Goal: Task Accomplishment & Management: Complete application form

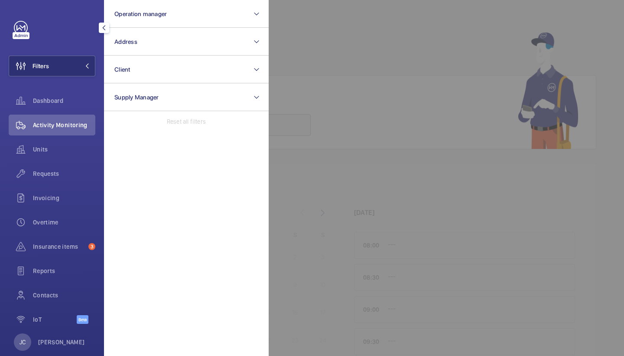
click at [154, 41] on button "Address" at bounding box center [186, 42] width 165 height 28
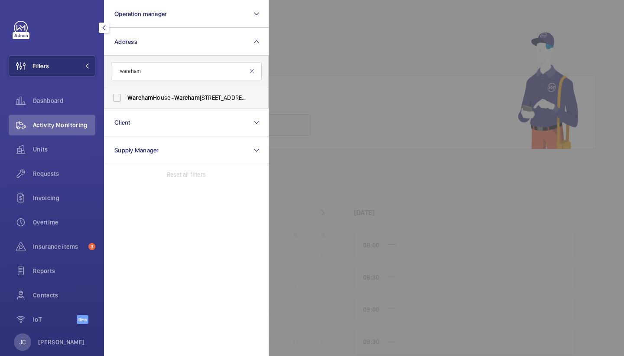
type input "wareham"
click at [169, 99] on span "[STREET_ADDRESS]" at bounding box center [186, 97] width 119 height 9
click at [126, 99] on input "[STREET_ADDRESS]" at bounding box center [116, 97] width 17 height 17
checkbox input "true"
click at [72, 124] on span "Activity Monitoring" at bounding box center [64, 125] width 62 height 9
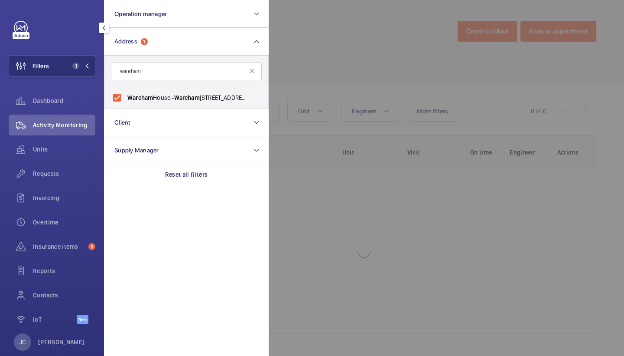
click at [347, 56] on div at bounding box center [581, 178] width 624 height 356
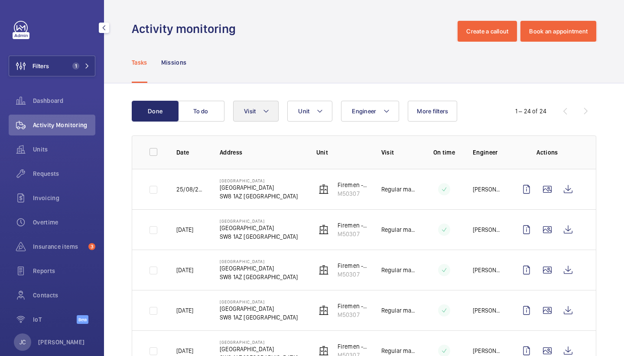
click at [267, 113] on mat-icon at bounding box center [266, 111] width 7 height 10
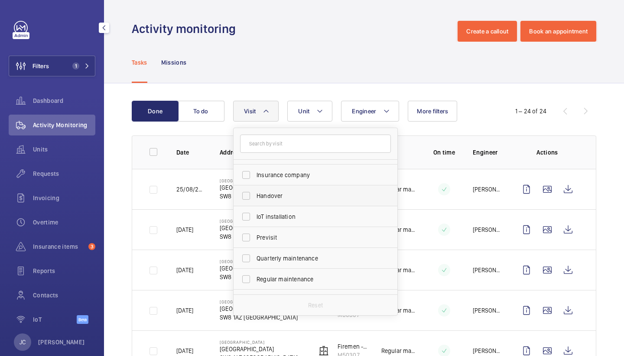
scroll to position [61, 0]
click at [294, 221] on label "IoT installation" at bounding box center [309, 212] width 151 height 21
click at [255, 221] on input "IoT installation" at bounding box center [246, 212] width 17 height 17
checkbox input "true"
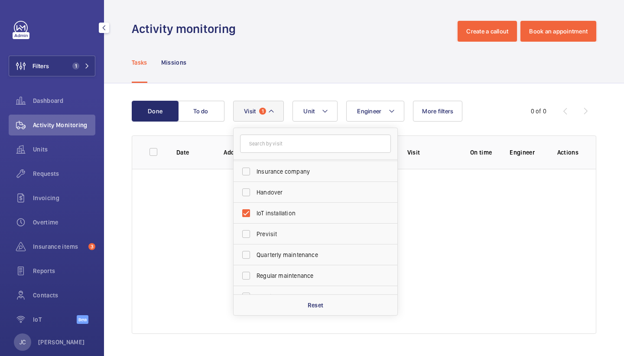
click at [301, 89] on div "Done To do Engineer Unit Visit 1 Annual maintenance Breakdown Client appointmen…" at bounding box center [364, 218] width 520 height 271
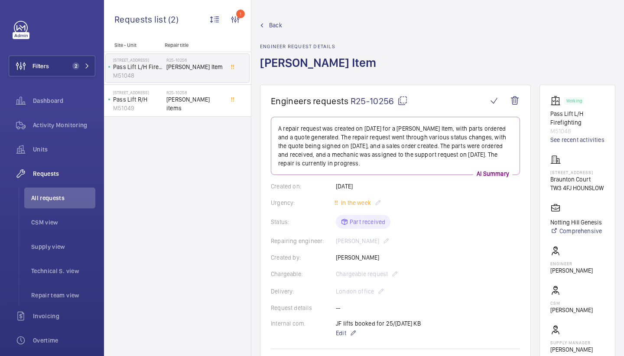
scroll to position [406, 0]
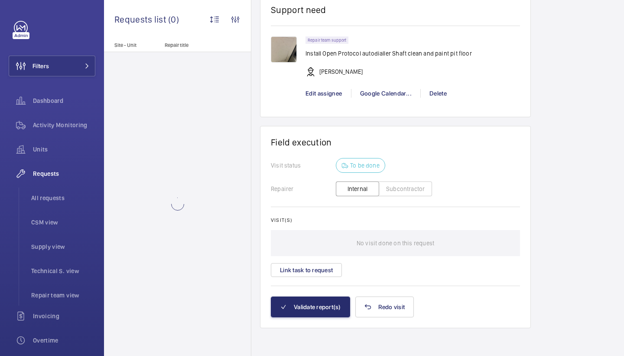
scroll to position [754, 0]
click at [321, 271] on button "Link task to request" at bounding box center [306, 270] width 71 height 14
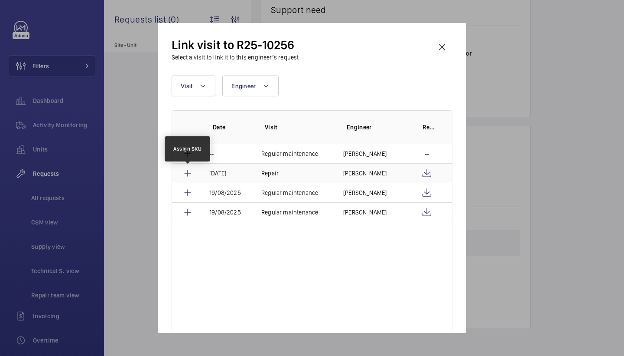
click at [187, 173] on mat-icon at bounding box center [188, 173] width 10 height 10
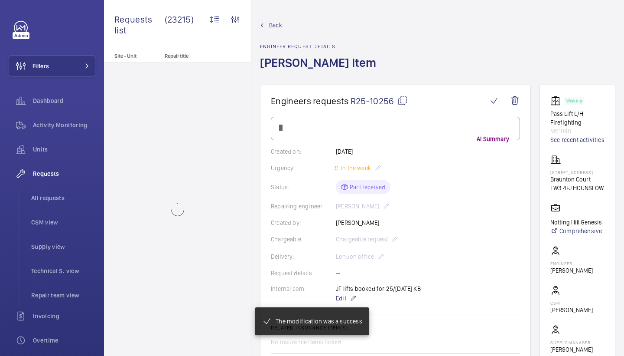
scroll to position [715, 0]
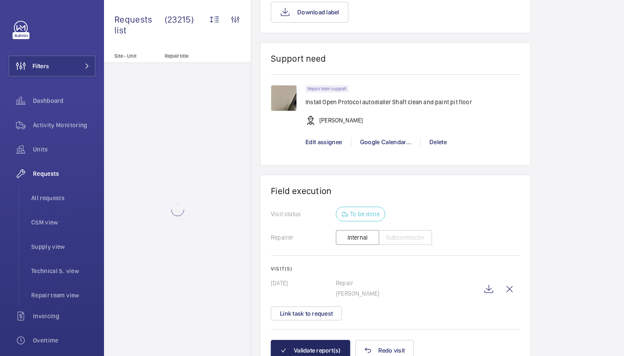
click at [319, 346] on button "Validate report(s)" at bounding box center [310, 350] width 79 height 21
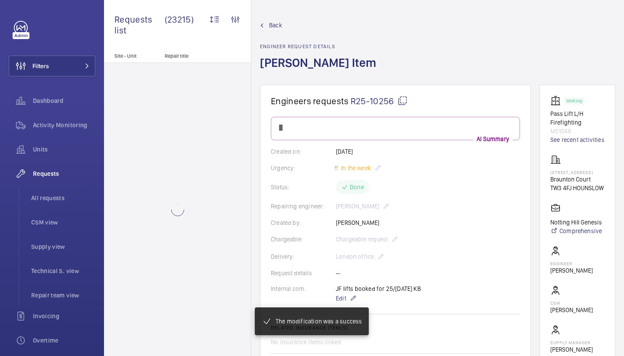
scroll to position [673, 0]
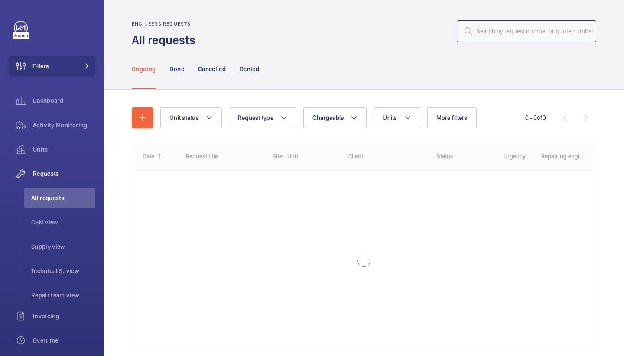
click at [513, 33] on input "text" at bounding box center [527, 31] width 140 height 22
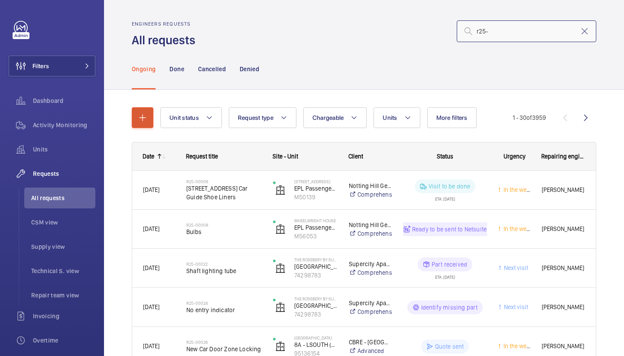
type input "r25-"
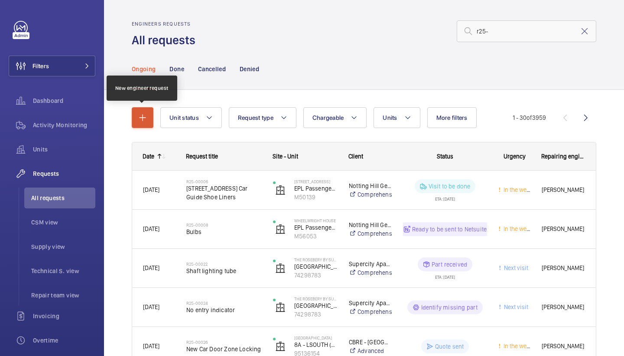
click at [148, 111] on button "button" at bounding box center [143, 117] width 22 height 21
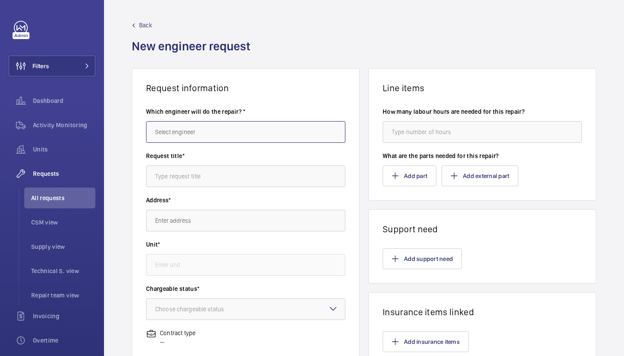
click at [206, 127] on input "text" at bounding box center [245, 132] width 199 height 22
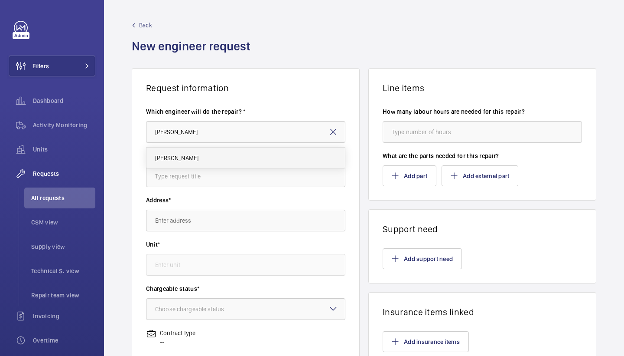
drag, startPoint x: 205, startPoint y: 127, endPoint x: 198, endPoint y: 163, distance: 36.7
click at [198, 163] on mat-option "Keith Bishop" at bounding box center [246, 157] width 199 height 21
type input "Keith"
click at [208, 179] on input "text" at bounding box center [245, 176] width 199 height 22
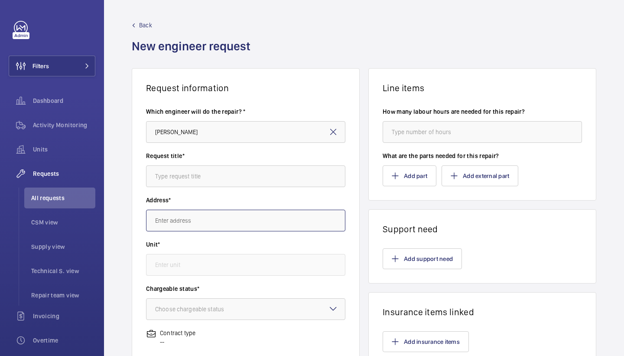
click at [195, 222] on input "text" at bounding box center [245, 220] width 199 height 22
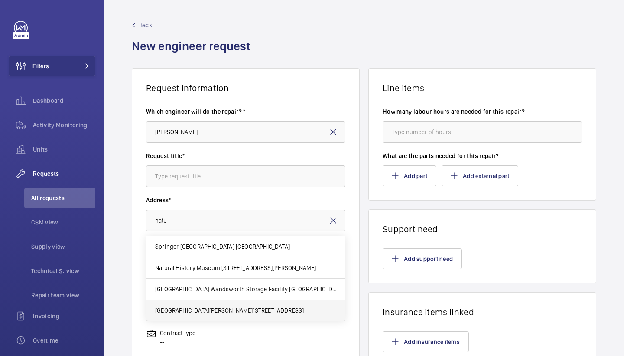
click at [212, 307] on span "Natural History Museum Cromwell Road, SW7 5BD LONDON" at bounding box center [229, 310] width 149 height 9
type input "Natural History Museum Cromwell Road, SW7 5BD LONDON"
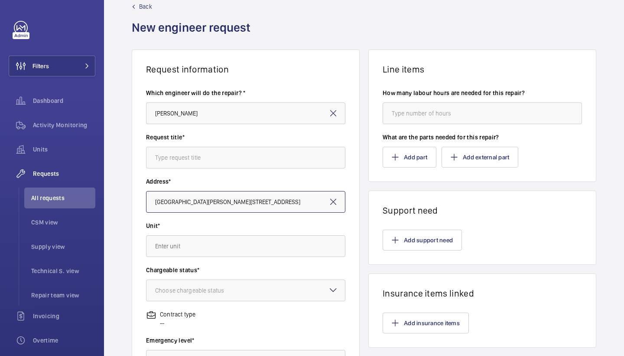
scroll to position [23, 0]
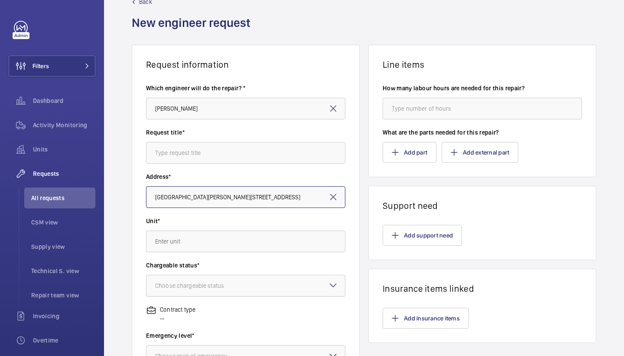
click at [205, 292] on div at bounding box center [246, 285] width 199 height 21
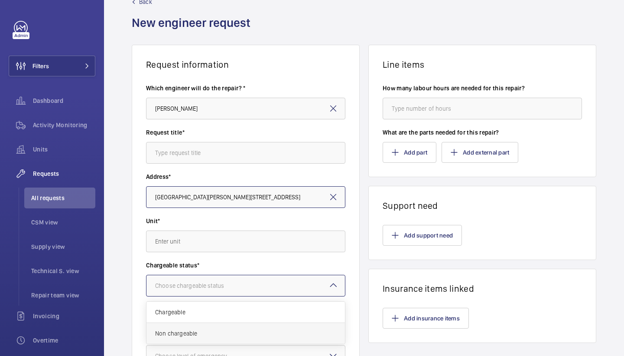
click at [199, 333] on span "Non chargeable" at bounding box center [245, 333] width 181 height 9
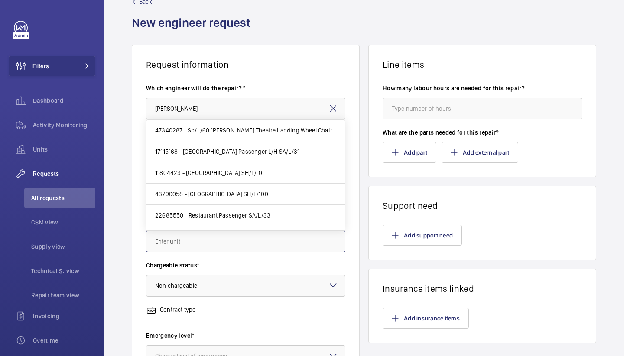
click at [289, 249] on input "text" at bounding box center [245, 241] width 199 height 22
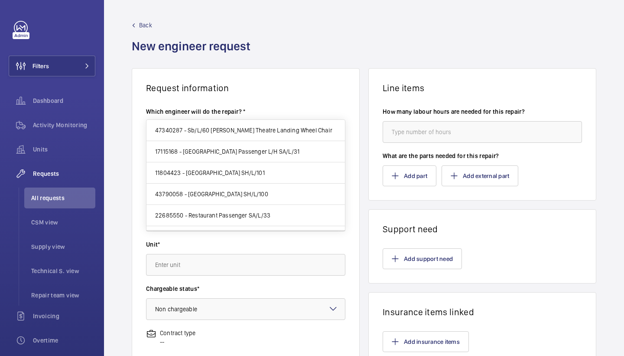
scroll to position [0, 0]
click at [142, 25] on span "Back" at bounding box center [145, 25] width 13 height 9
